Goal: Complete application form

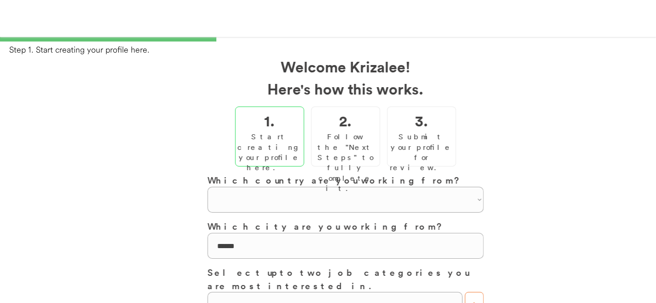
select select "**********"
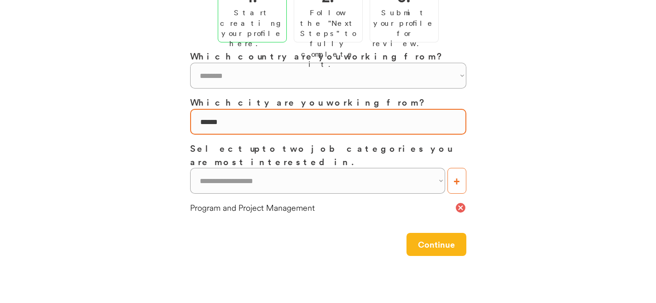
scroll to position [169, 0]
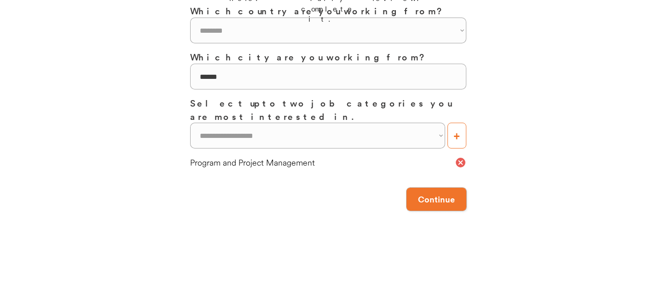
click at [422, 188] on button "Continue" at bounding box center [437, 198] width 60 height 23
type textarea "**********"
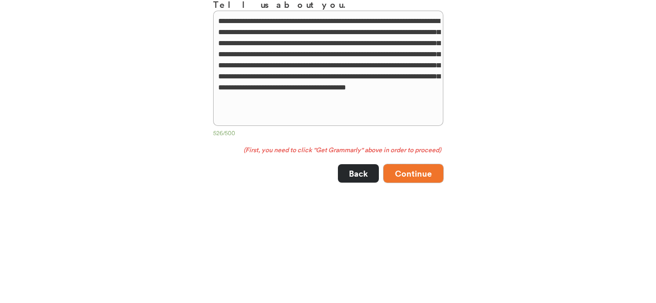
click at [406, 170] on button "Continue" at bounding box center [414, 173] width 60 height 18
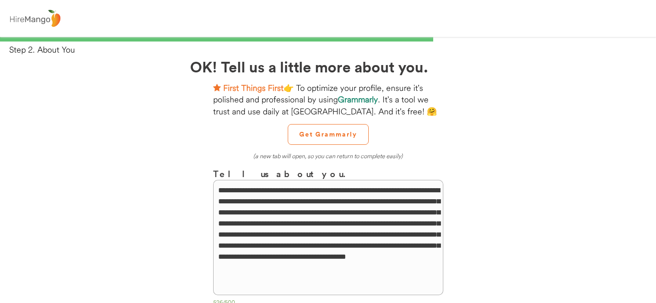
scroll to position [0, 0]
click at [16, 18] on img at bounding box center [35, 19] width 56 height 22
click at [34, 15] on img at bounding box center [35, 19] width 56 height 22
drag, startPoint x: 77, startPoint y: 16, endPoint x: 70, endPoint y: 16, distance: 6.9
click at [77, 16] on div at bounding box center [328, 18] width 656 height 37
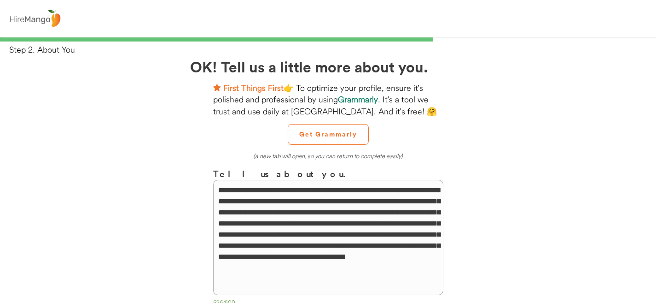
click at [61, 16] on img at bounding box center [35, 19] width 56 height 22
